Goal: Communication & Community: Answer question/provide support

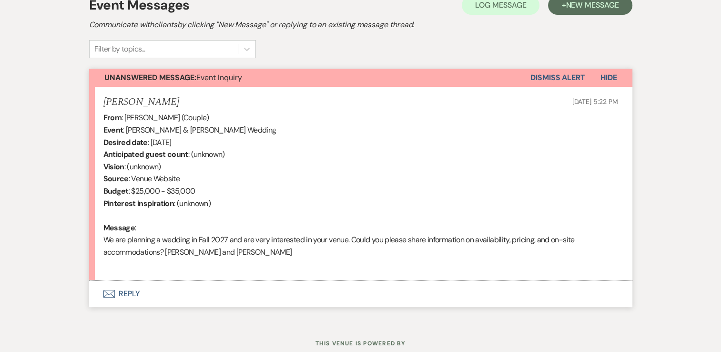
click at [127, 295] on button "Envelope Reply" at bounding box center [360, 293] width 543 height 27
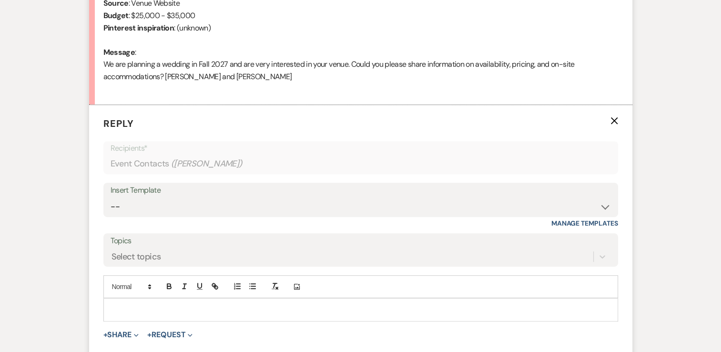
scroll to position [477, 0]
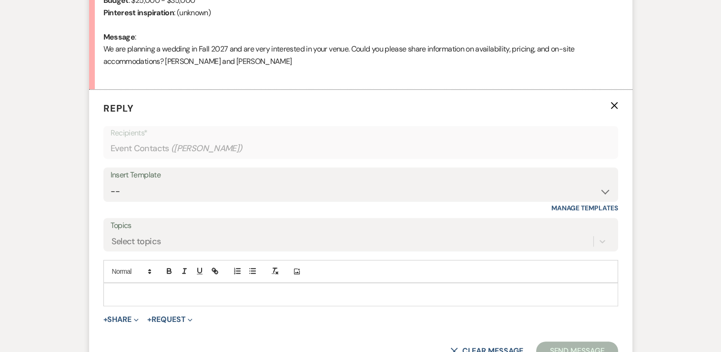
click at [222, 291] on p at bounding box center [360, 294] width 499 height 10
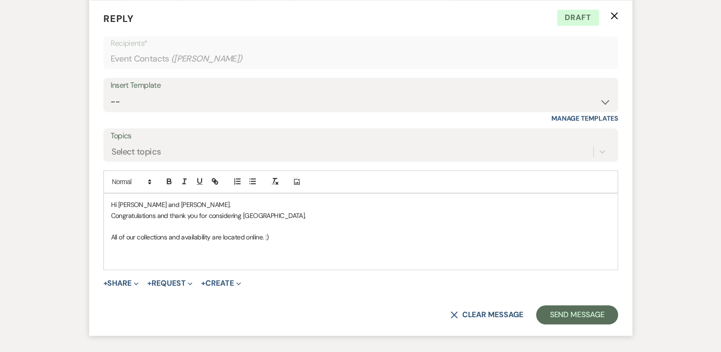
scroll to position [572, 0]
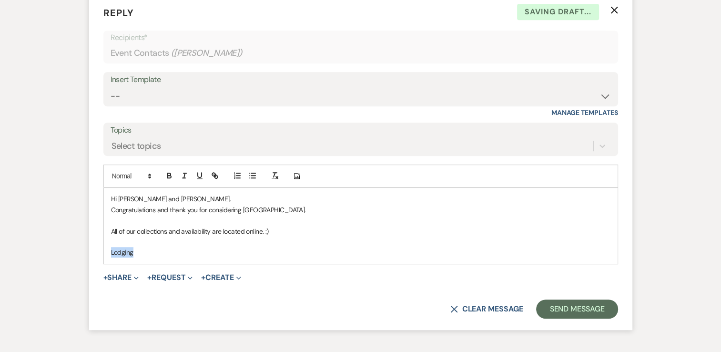
drag, startPoint x: 140, startPoint y: 251, endPoint x: 109, endPoint y: 251, distance: 30.5
click at [109, 251] on div "Hi [PERSON_NAME] and [PERSON_NAME]. Congratulations and thank you for consideri…" at bounding box center [361, 225] width 514 height 75
click at [213, 175] on icon "button" at bounding box center [213, 174] width 3 height 3
paste input "[URL][DOMAIN_NAME]"
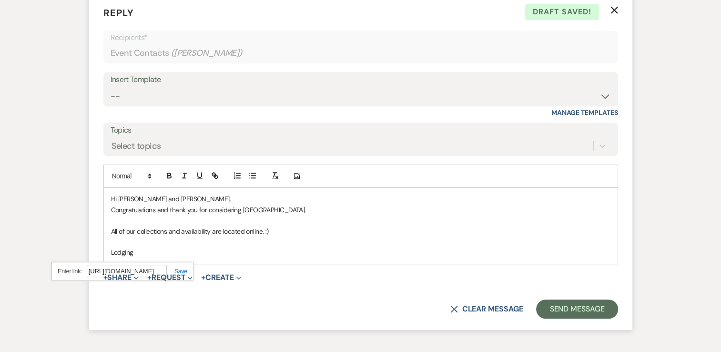
click at [179, 267] on link at bounding box center [177, 270] width 20 height 7
click at [162, 254] on p "Lodging" at bounding box center [360, 252] width 499 height 10
click at [167, 254] on p "Lodging" at bounding box center [360, 252] width 499 height 10
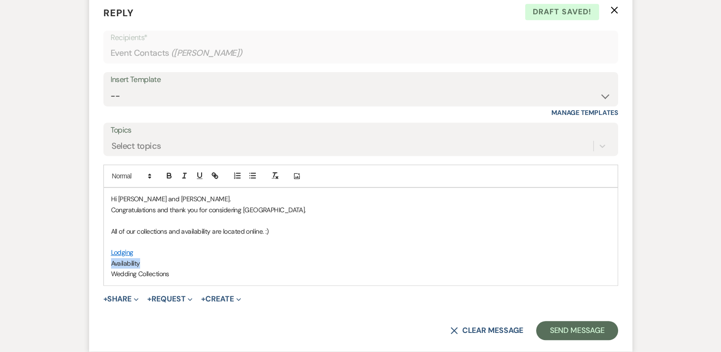
drag, startPoint x: 142, startPoint y: 260, endPoint x: 111, endPoint y: 261, distance: 30.5
click at [111, 261] on p "Availability" at bounding box center [360, 263] width 499 height 10
click at [212, 174] on icon "button" at bounding box center [213, 174] width 3 height 3
paste input "[URL][DOMAIN_NAME]"
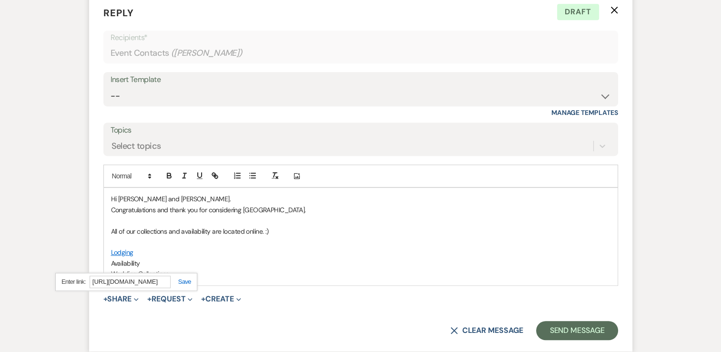
click at [186, 279] on link at bounding box center [181, 281] width 20 height 7
drag, startPoint x: 172, startPoint y: 275, endPoint x: 108, endPoint y: 275, distance: 64.3
click at [108, 275] on div "Hi [PERSON_NAME] and [PERSON_NAME]. Congratulations and thank you for consideri…" at bounding box center [361, 236] width 514 height 97
click at [217, 174] on icon "button" at bounding box center [215, 175] width 9 height 9
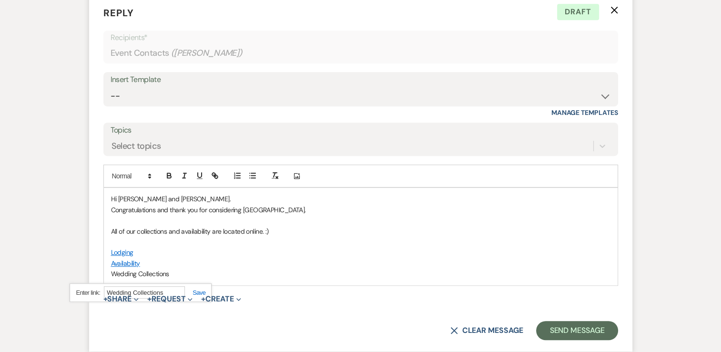
paste input "[URL][DOMAIN_NAME]"
type input "[URL][DOMAIN_NAME]"
click at [203, 291] on link at bounding box center [195, 292] width 20 height 7
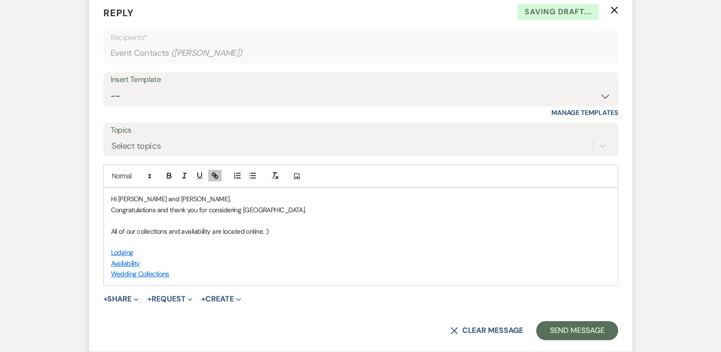
click at [192, 264] on p "Availability" at bounding box center [360, 263] width 499 height 10
click at [193, 268] on p "Wedding Collections" at bounding box center [360, 273] width 499 height 10
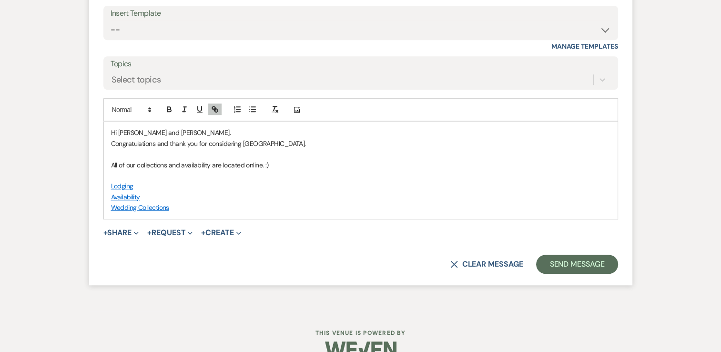
scroll to position [657, 0]
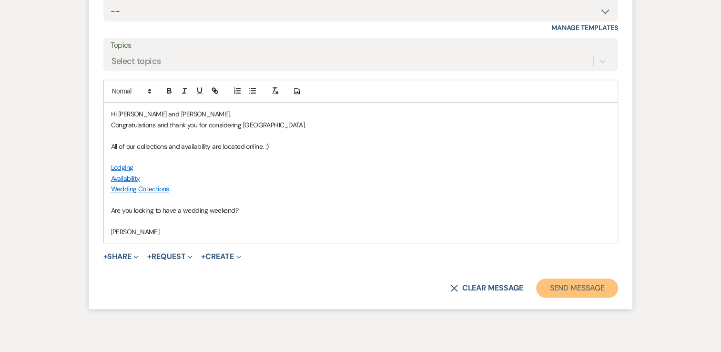
drag, startPoint x: 570, startPoint y: 290, endPoint x: 552, endPoint y: 234, distance: 58.6
click at [568, 287] on button "Send Message" at bounding box center [576, 287] width 81 height 19
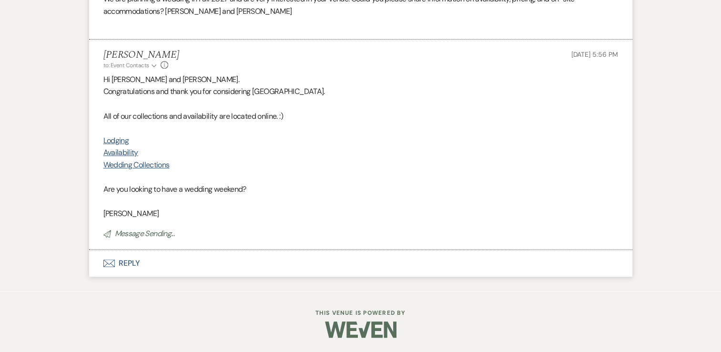
scroll to position [526, 0]
